Goal: Obtain resource: Download file/media

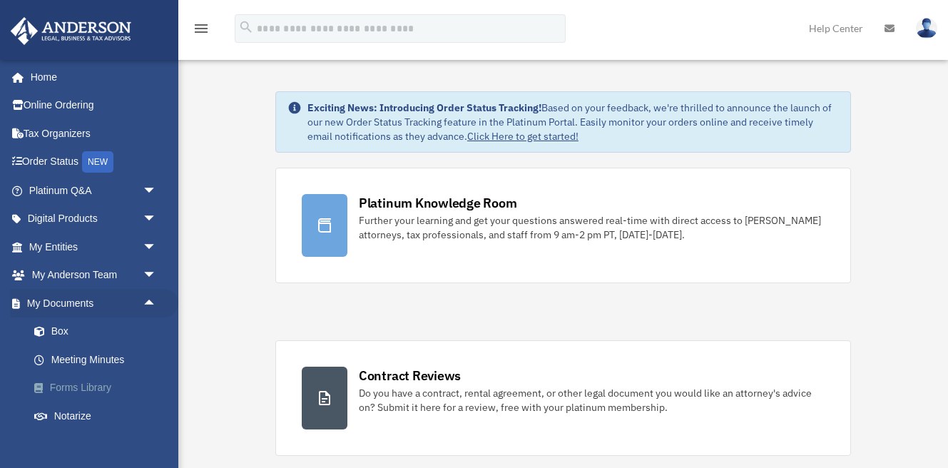
click at [153, 299] on span "arrow_drop_down" at bounding box center [157, 303] width 29 height 29
click at [113, 384] on link "Forms Library" at bounding box center [99, 388] width 158 height 29
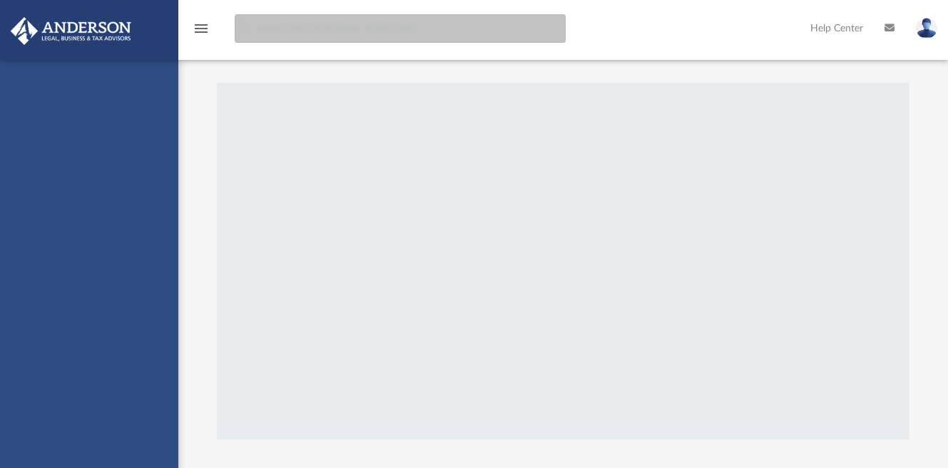
click at [450, 33] on input "search" at bounding box center [400, 28] width 331 height 29
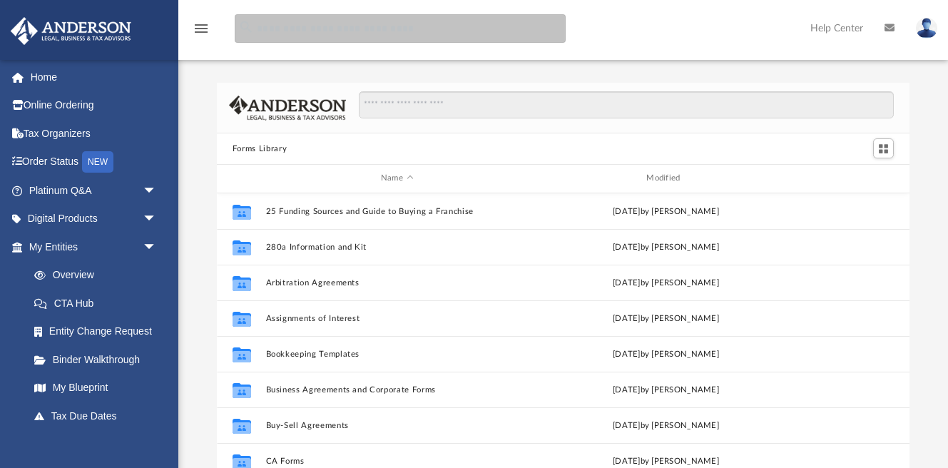
scroll to position [331, 692]
type input "****"
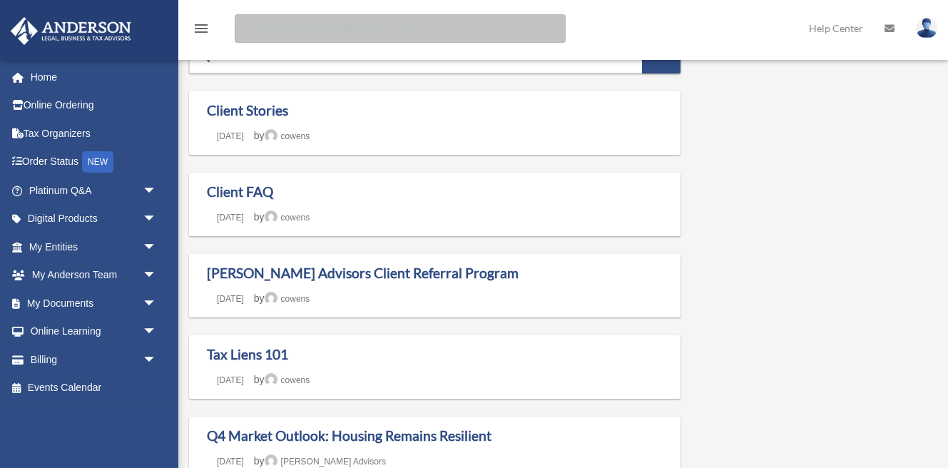
click at [456, 36] on input "Search for:" at bounding box center [400, 28] width 331 height 29
type input "****"
click at [422, 36] on input "Search for:" at bounding box center [400, 28] width 331 height 29
type input "****"
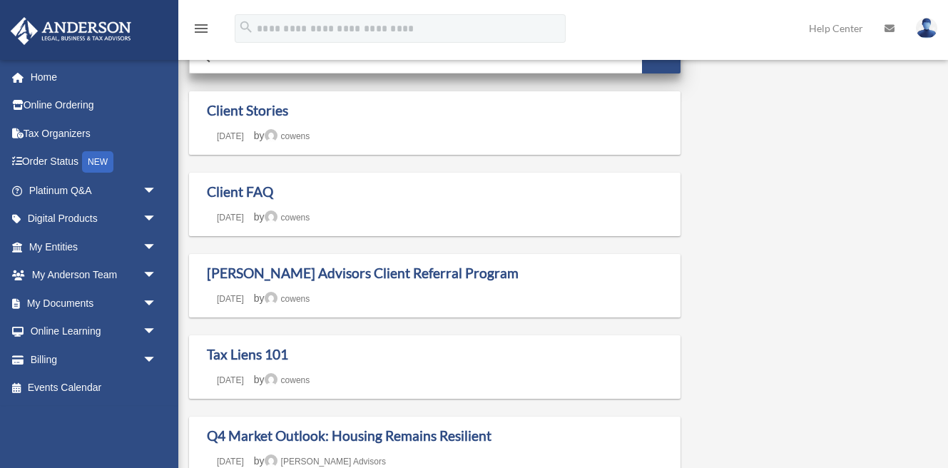
click at [409, 70] on input "****" at bounding box center [416, 56] width 452 height 34
click at [471, 68] on input "****" at bounding box center [416, 56] width 452 height 34
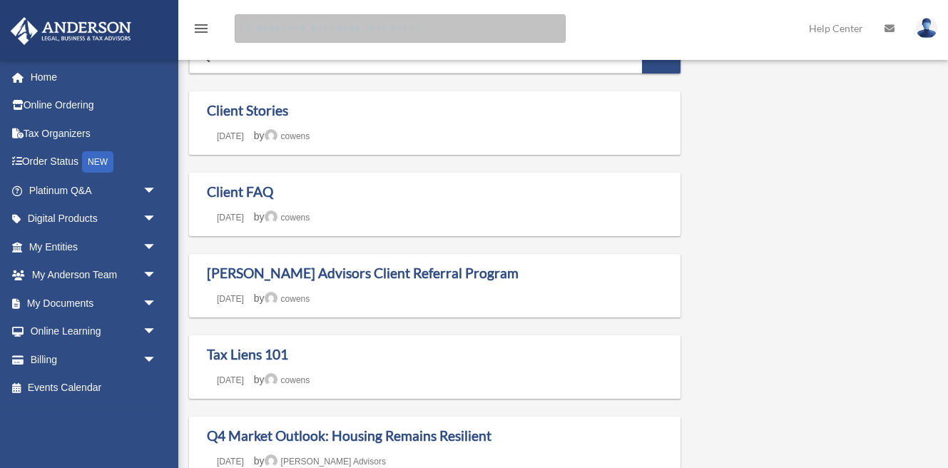
click at [405, 31] on input "Search for:" at bounding box center [400, 28] width 331 height 29
type input "****"
click at [384, 39] on input "Search for:" at bounding box center [400, 28] width 331 height 29
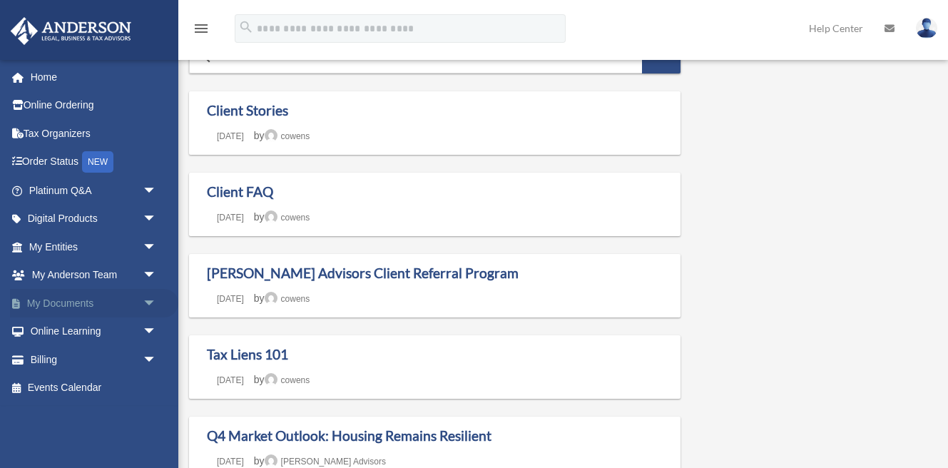
click at [146, 296] on span "arrow_drop_down" at bounding box center [157, 303] width 29 height 29
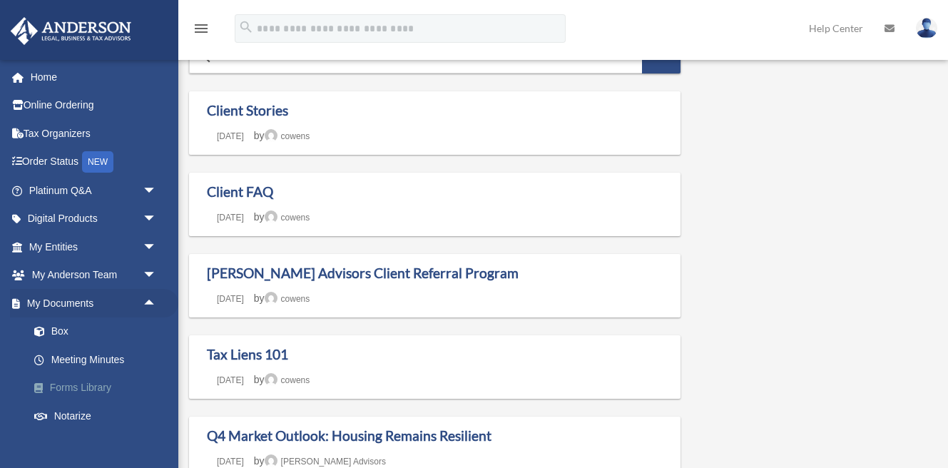
click at [91, 391] on link "Forms Library" at bounding box center [99, 388] width 158 height 29
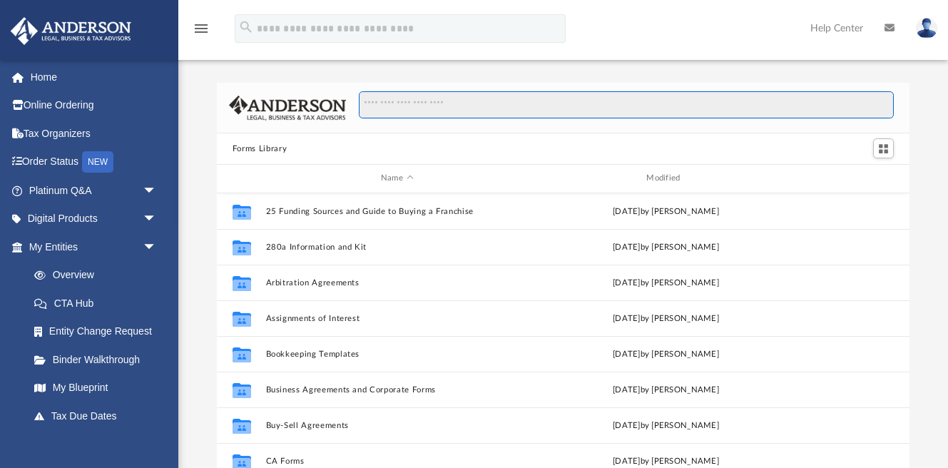
scroll to position [331, 692]
click at [406, 99] on input "Search files and folders" at bounding box center [626, 104] width 535 height 27
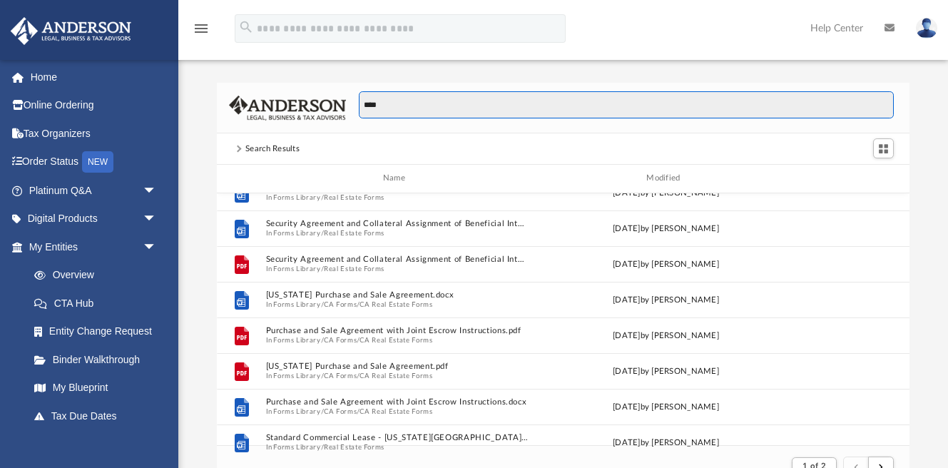
scroll to position [0, 0]
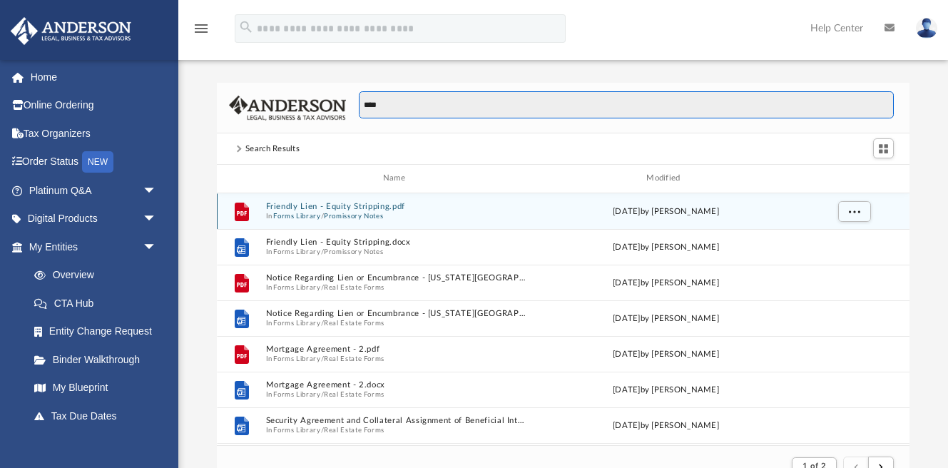
type input "****"
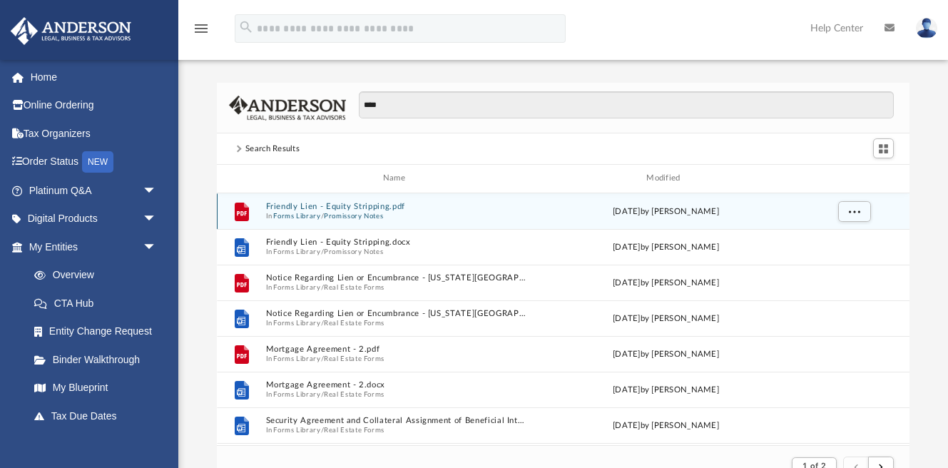
click at [405, 211] on span "In Forms Library / Promissory Notes" at bounding box center [396, 215] width 262 height 9
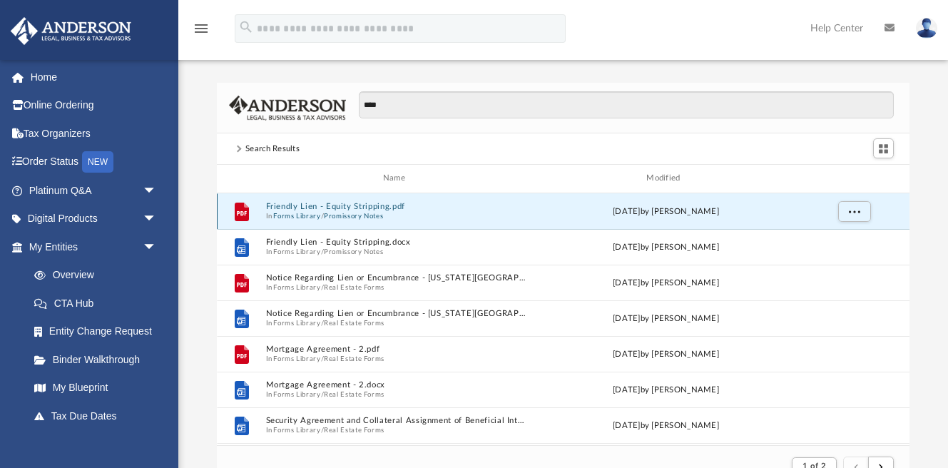
click at [405, 211] on span "In Forms Library / Promissory Notes" at bounding box center [396, 215] width 262 height 9
click at [404, 211] on span "In Forms Library / Promissory Notes" at bounding box center [396, 215] width 262 height 9
click at [369, 203] on button "Friendly Lien - Equity Stripping.pdf" at bounding box center [396, 206] width 262 height 9
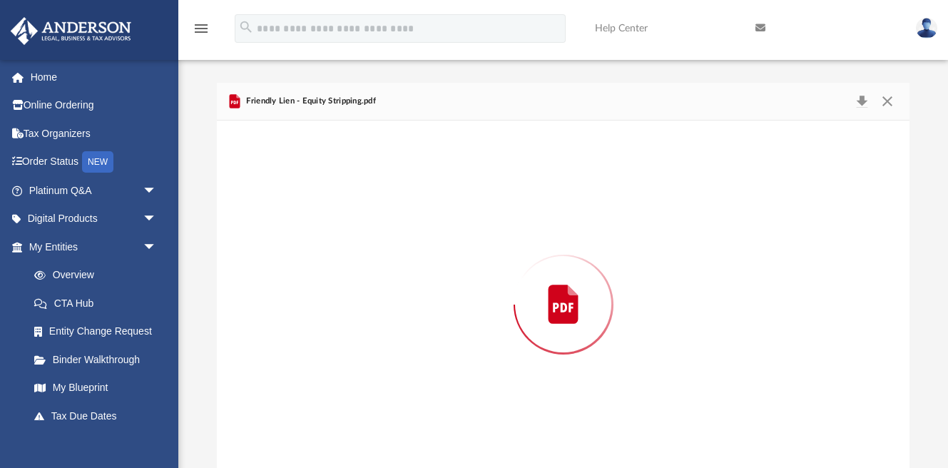
click at [369, 203] on div "Preview" at bounding box center [563, 305] width 692 height 368
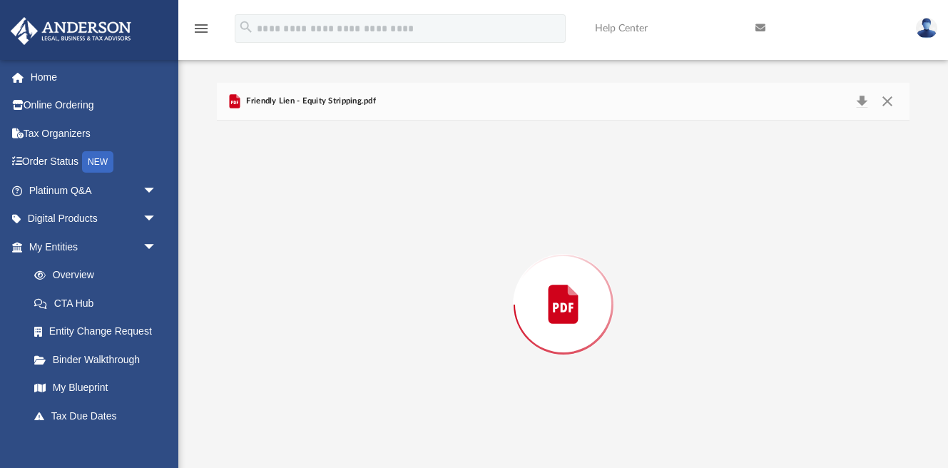
scroll to position [21, 0]
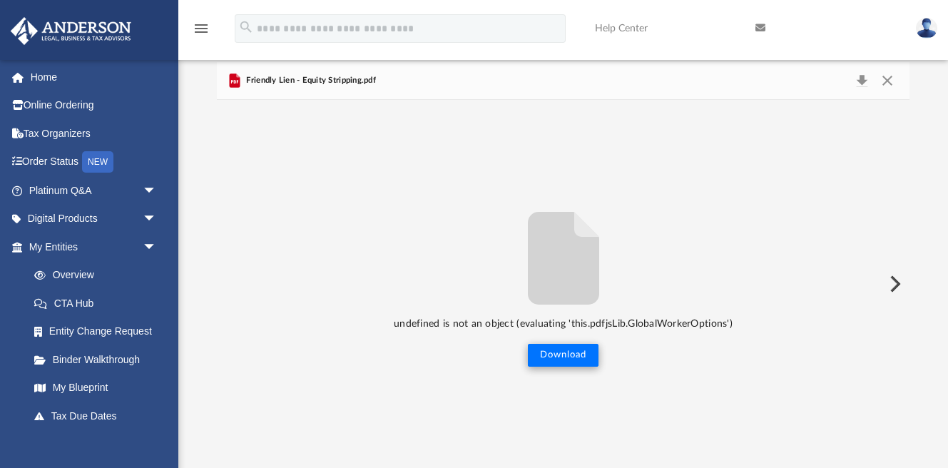
click at [585, 350] on button "Download" at bounding box center [563, 355] width 71 height 23
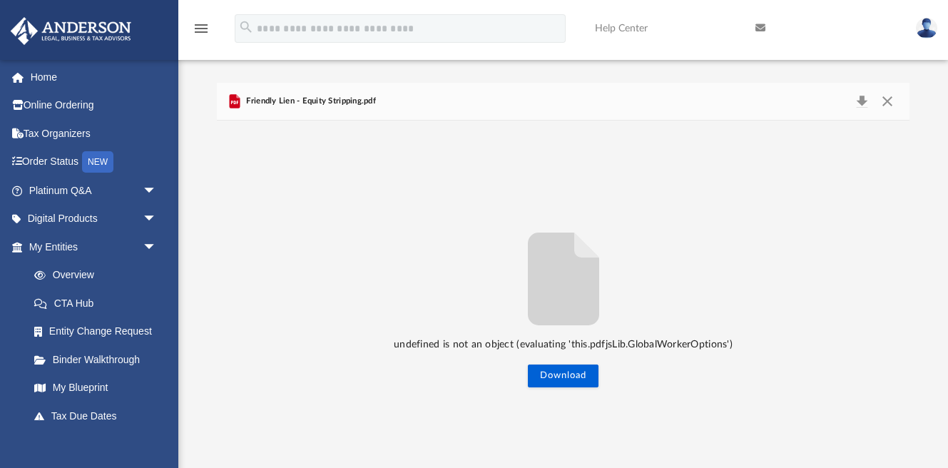
scroll to position [0, 0]
click at [233, 101] on icon "Preview" at bounding box center [235, 101] width 11 height 14
click at [567, 374] on button "Download" at bounding box center [563, 375] width 71 height 23
click at [861, 103] on button "Download" at bounding box center [862, 101] width 26 height 20
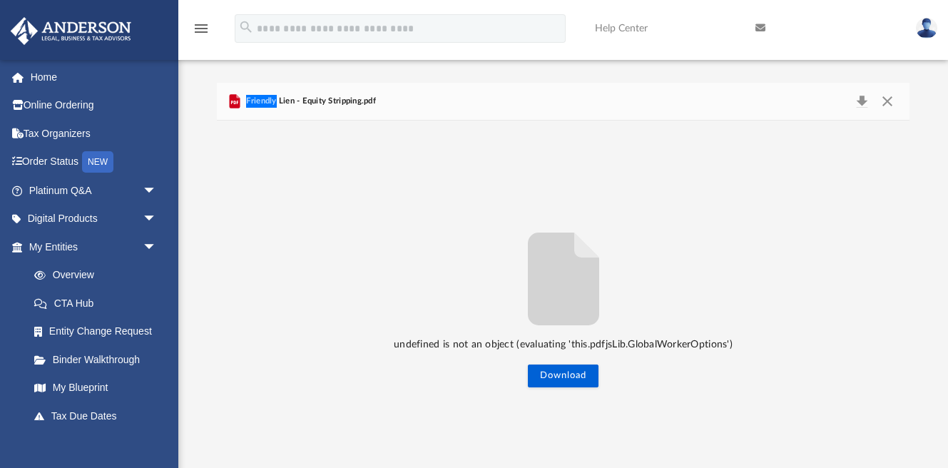
click at [234, 105] on icon "Preview" at bounding box center [235, 101] width 11 height 14
click at [451, 101] on div "Friendly Lien - Equity Stripping.pdf" at bounding box center [563, 102] width 692 height 38
click at [232, 99] on icon "Preview" at bounding box center [235, 101] width 11 height 14
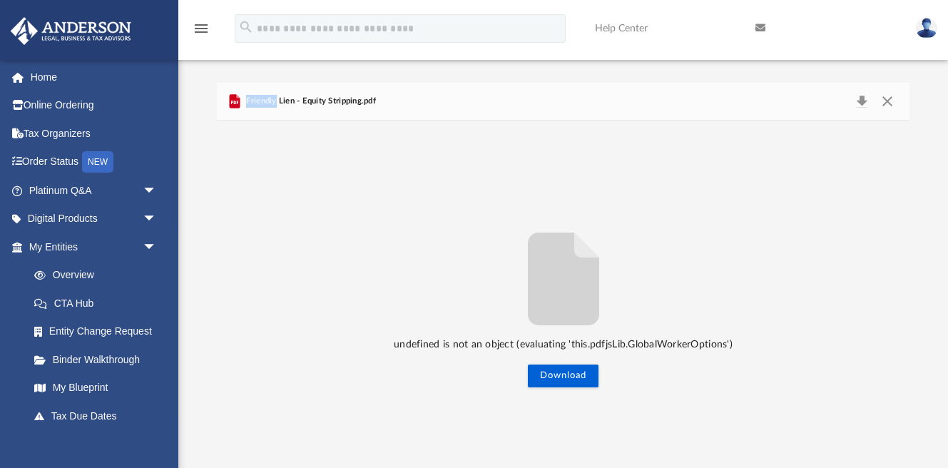
click at [232, 99] on icon "Preview" at bounding box center [235, 101] width 11 height 14
click at [53, 75] on link "Home" at bounding box center [94, 77] width 168 height 29
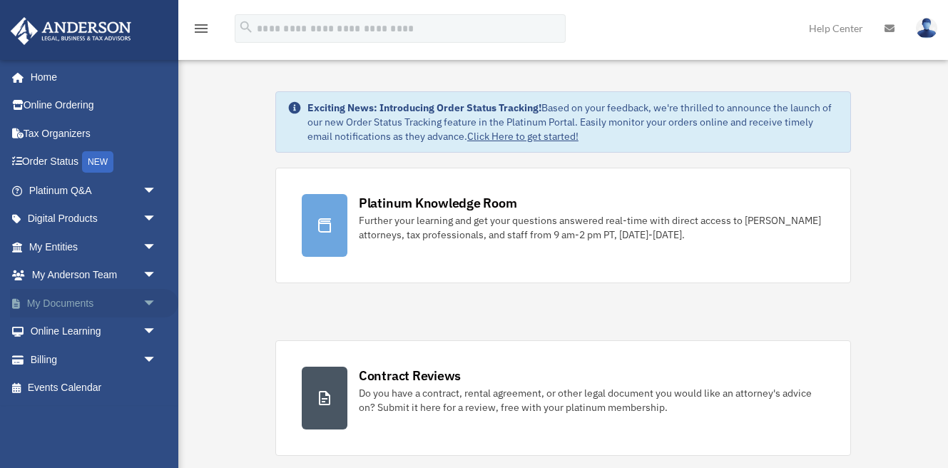
click at [147, 298] on span "arrow_drop_down" at bounding box center [157, 303] width 29 height 29
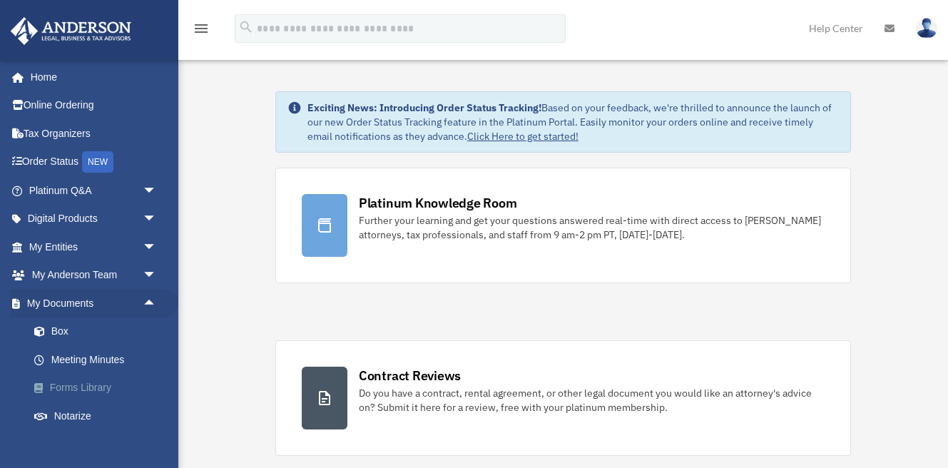
click at [91, 383] on link "Forms Library" at bounding box center [99, 388] width 158 height 29
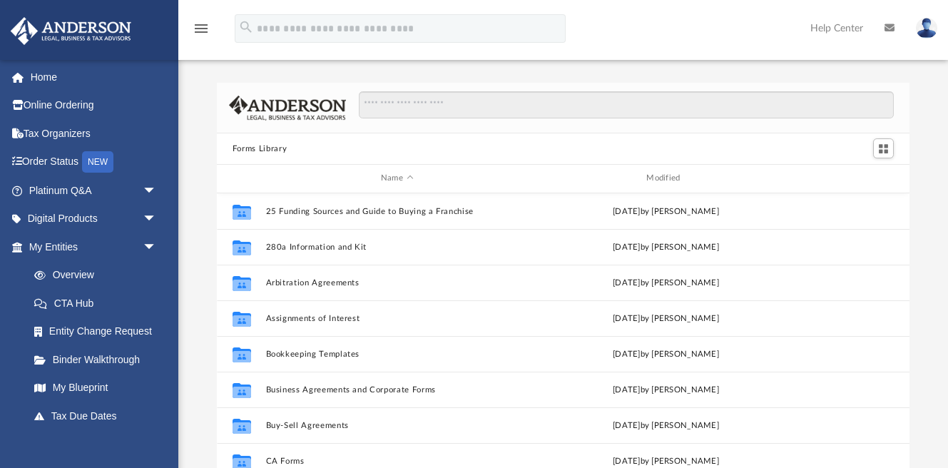
scroll to position [331, 692]
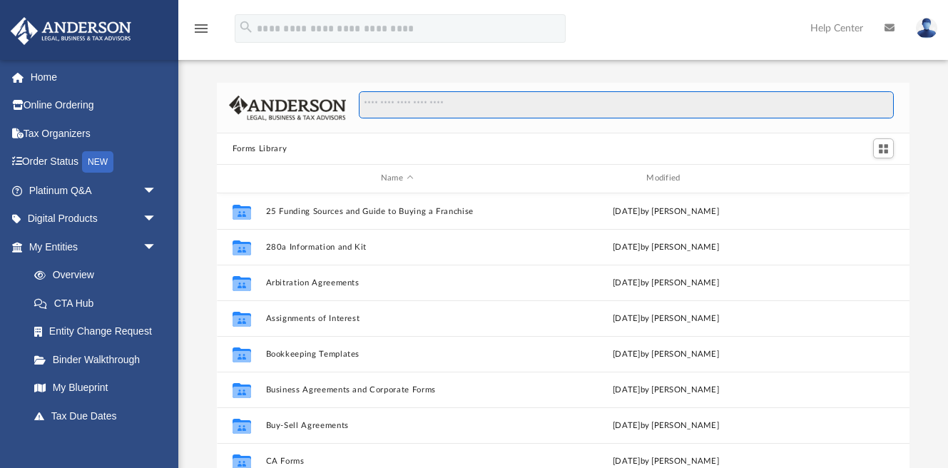
click at [394, 103] on input "Search files and folders" at bounding box center [626, 104] width 535 height 27
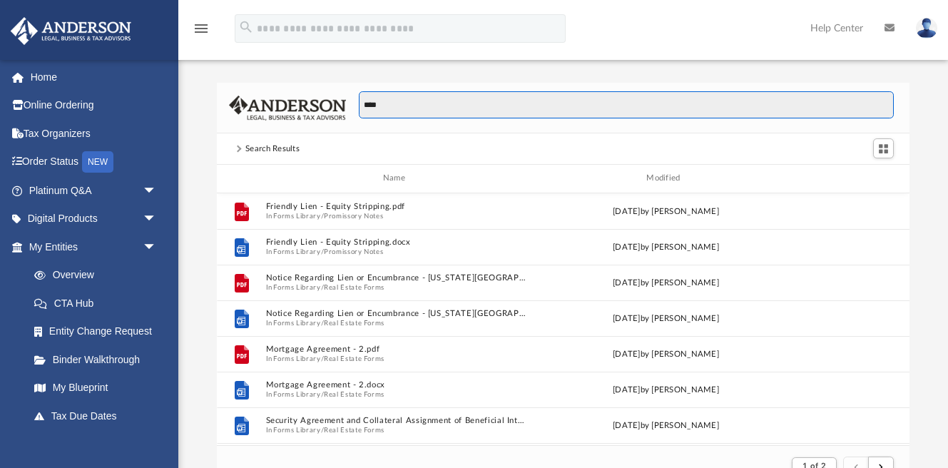
scroll to position [287, 692]
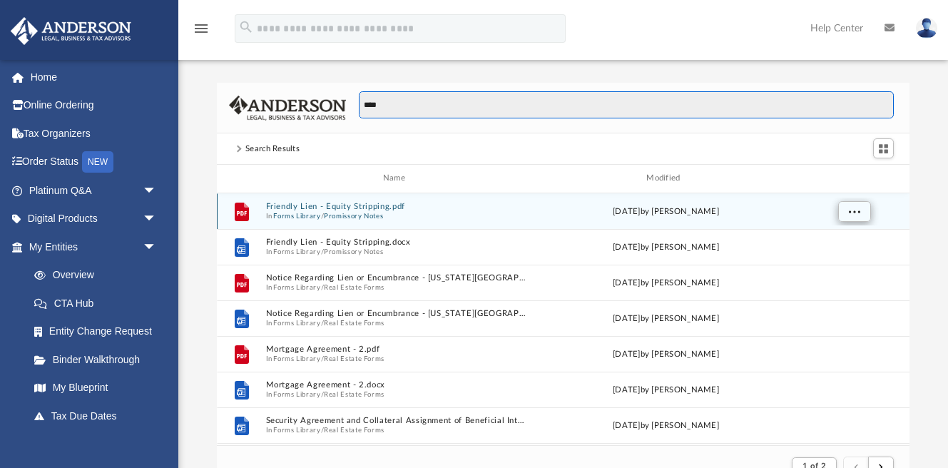
type input "****"
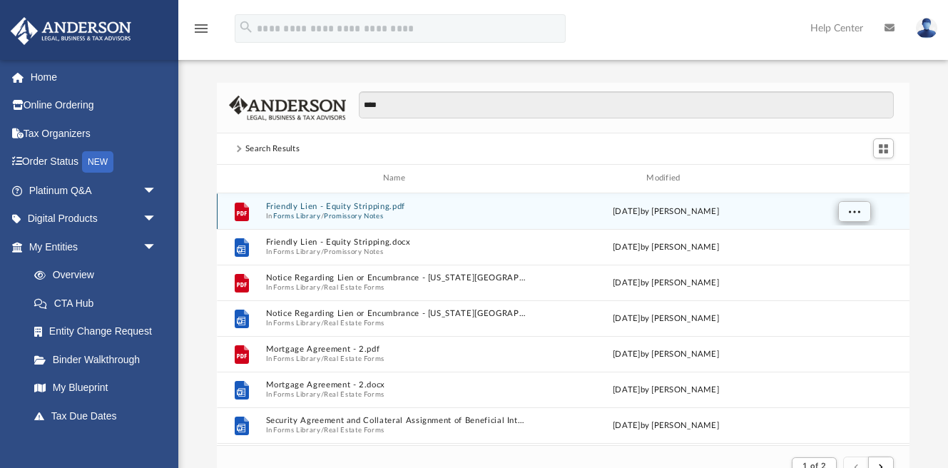
click at [846, 208] on button "More options" at bounding box center [854, 210] width 33 height 21
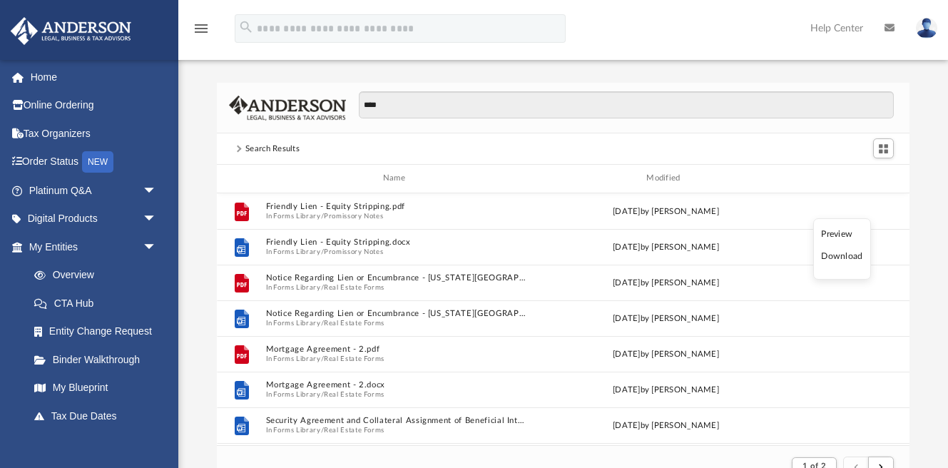
click at [831, 258] on li "Download" at bounding box center [841, 256] width 41 height 15
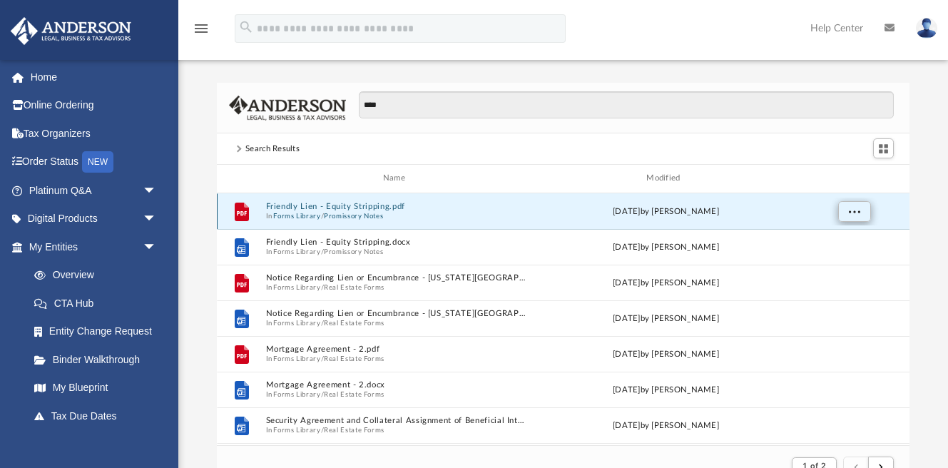
click at [861, 205] on button "More options" at bounding box center [854, 210] width 33 height 21
